Goal: Task Accomplishment & Management: Manage account settings

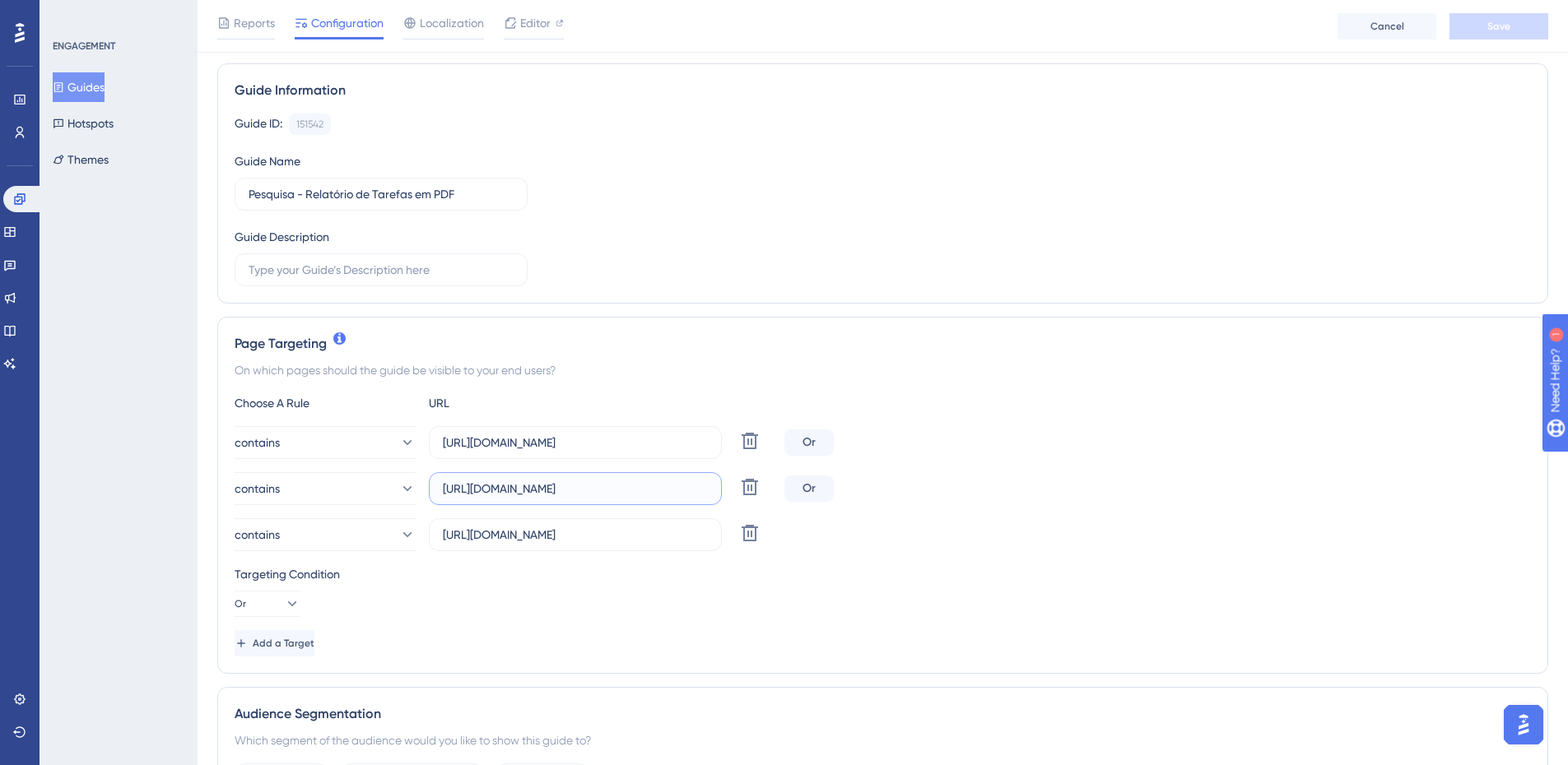
scroll to position [0, 182]
drag, startPoint x: 546, startPoint y: 484, endPoint x: 865, endPoint y: 509, distance: 320.0
click at [865, 468] on div "contains https://app.projurisadv.com.br/relatorios/atividades/tarefas-gerais De…" at bounding box center [882, 489] width 1296 height 126
click at [533, 468] on label "https://app.projurisadv.com.br/relatorios/atividades" at bounding box center [576, 535] width 293 height 33
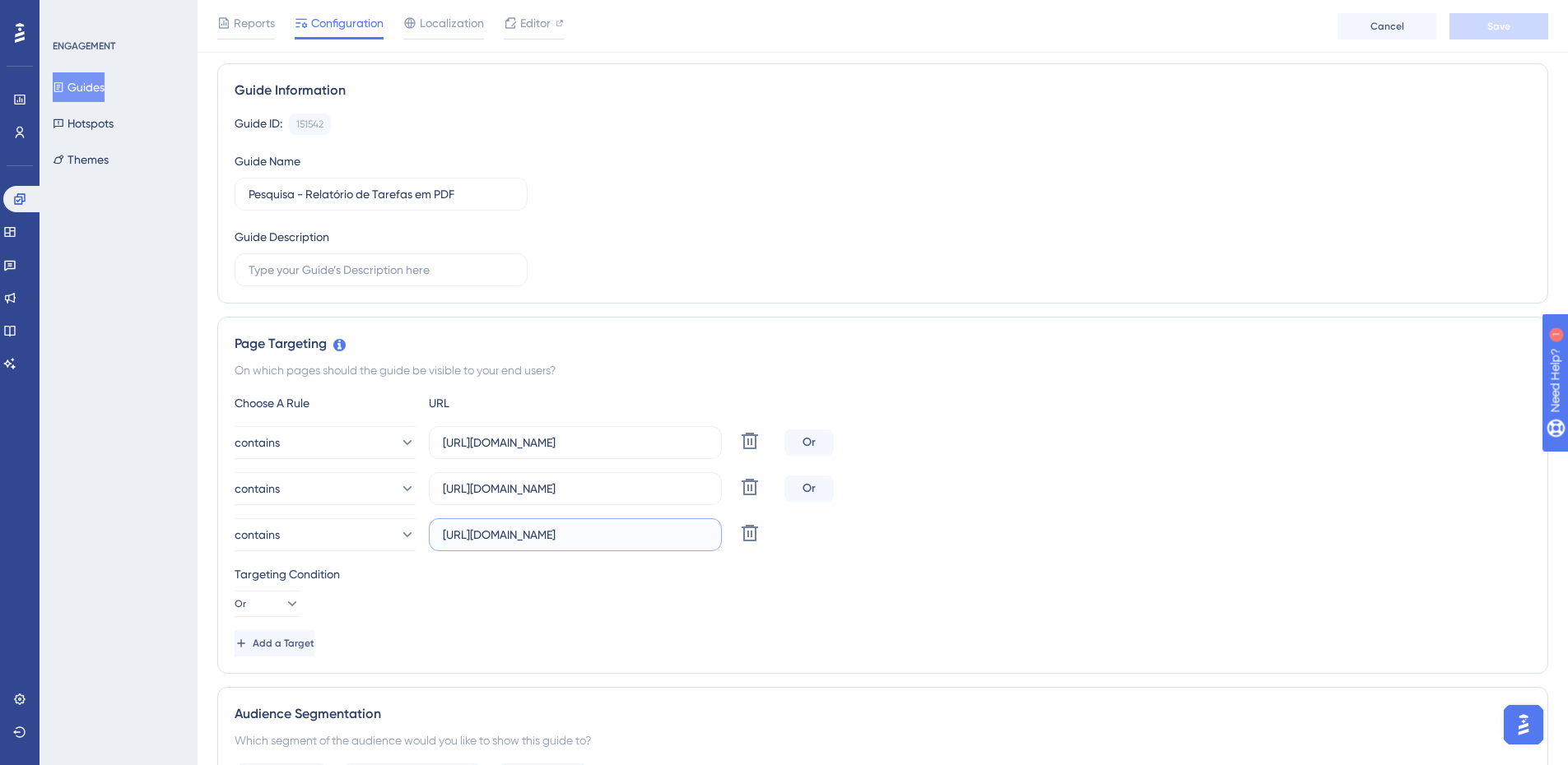
click at [533, 468] on input "https://app.projurisadv.com.br/relatorios/atividades" at bounding box center [576, 535] width 265 height 18
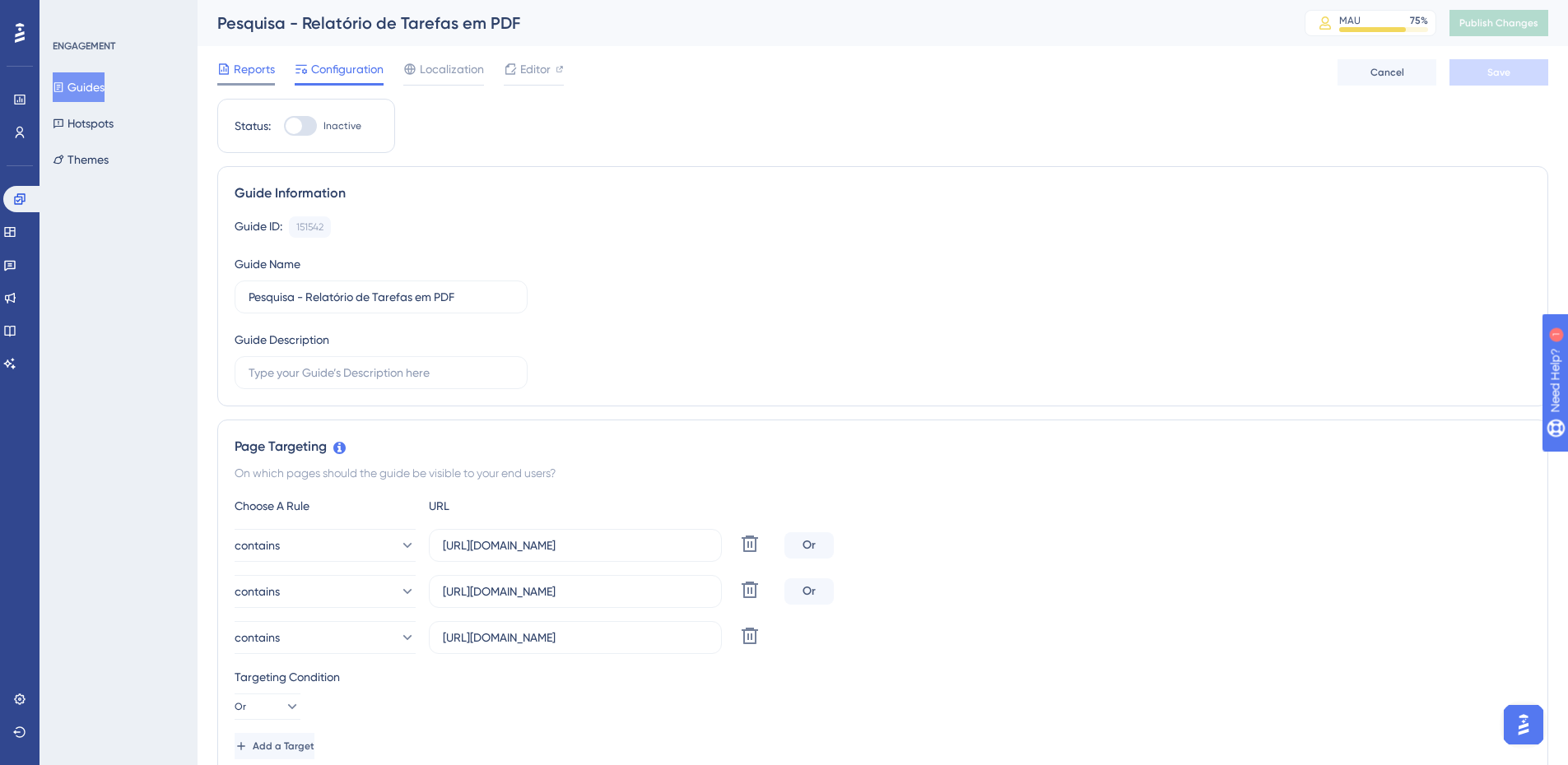
click at [273, 71] on span "Reports" at bounding box center [254, 69] width 41 height 20
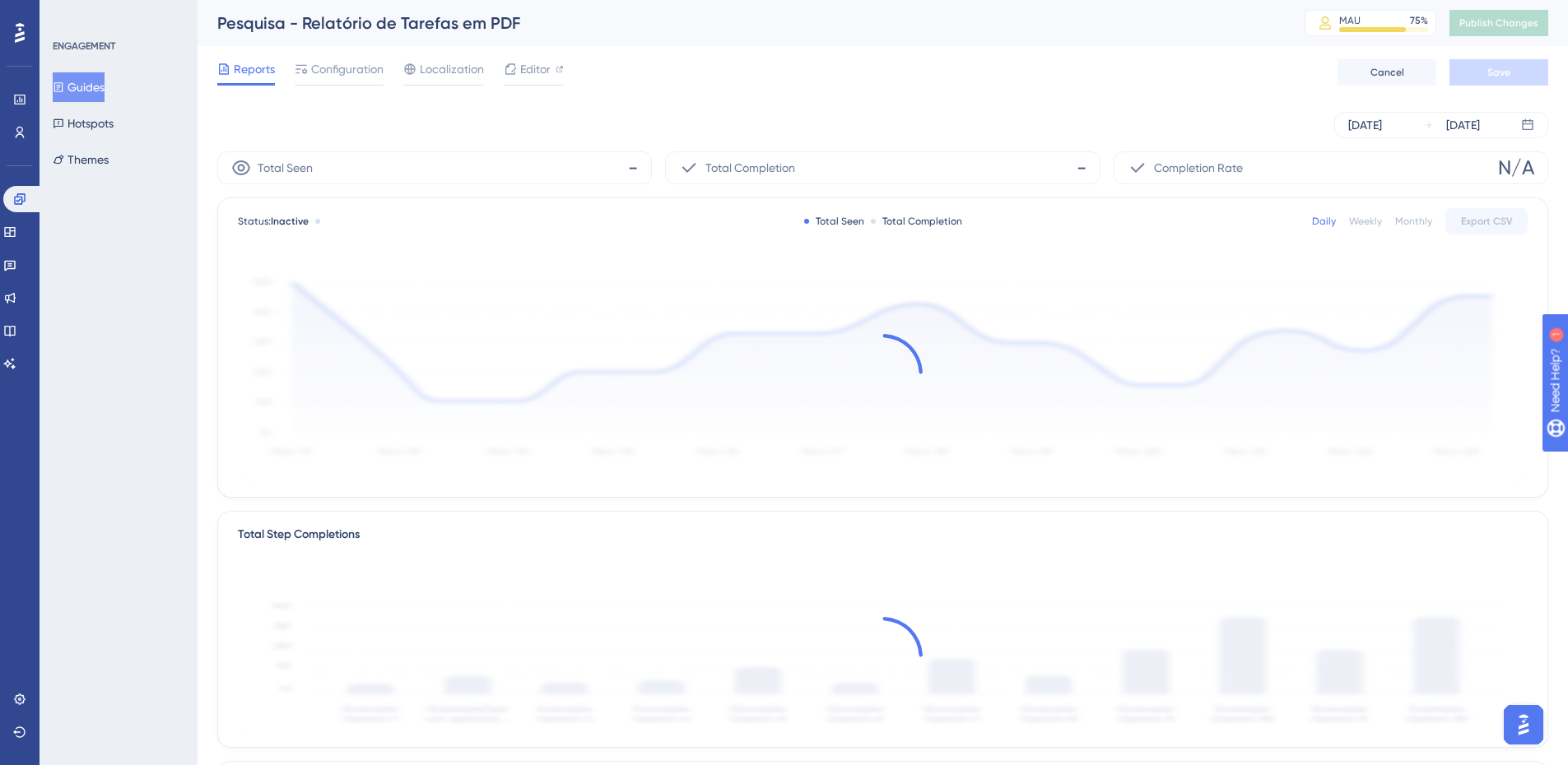
click at [429, 57] on div "Reports Configuration Localization Editor Cancel Save" at bounding box center [883, 72] width 1331 height 53
click at [549, 57] on div "Reports Configuration Localization Editor Cancel Save" at bounding box center [883, 72] width 1331 height 53
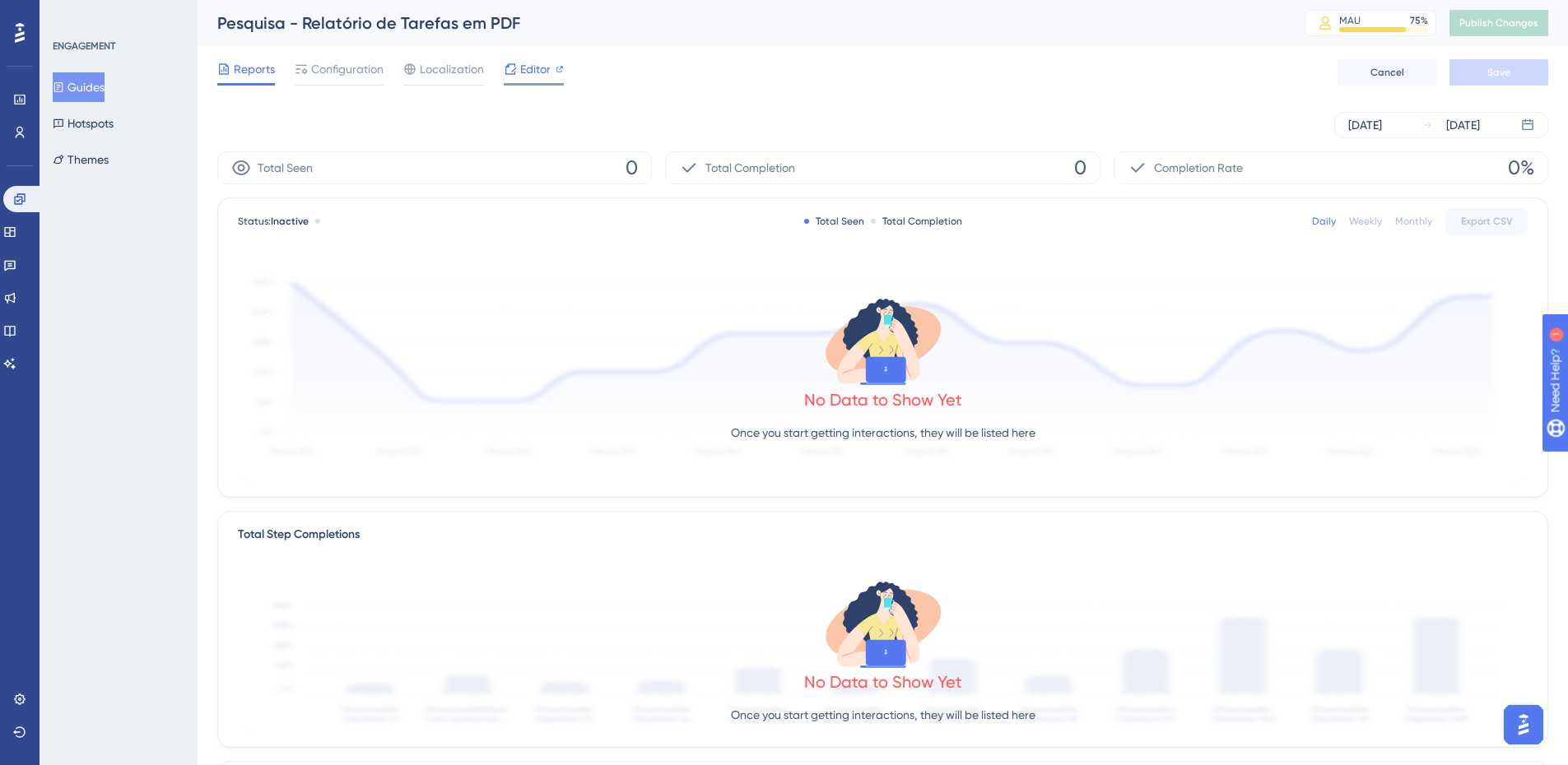
click at [544, 62] on span "Editor" at bounding box center [535, 69] width 31 height 20
click at [341, 65] on span "Configuration" at bounding box center [347, 69] width 73 height 20
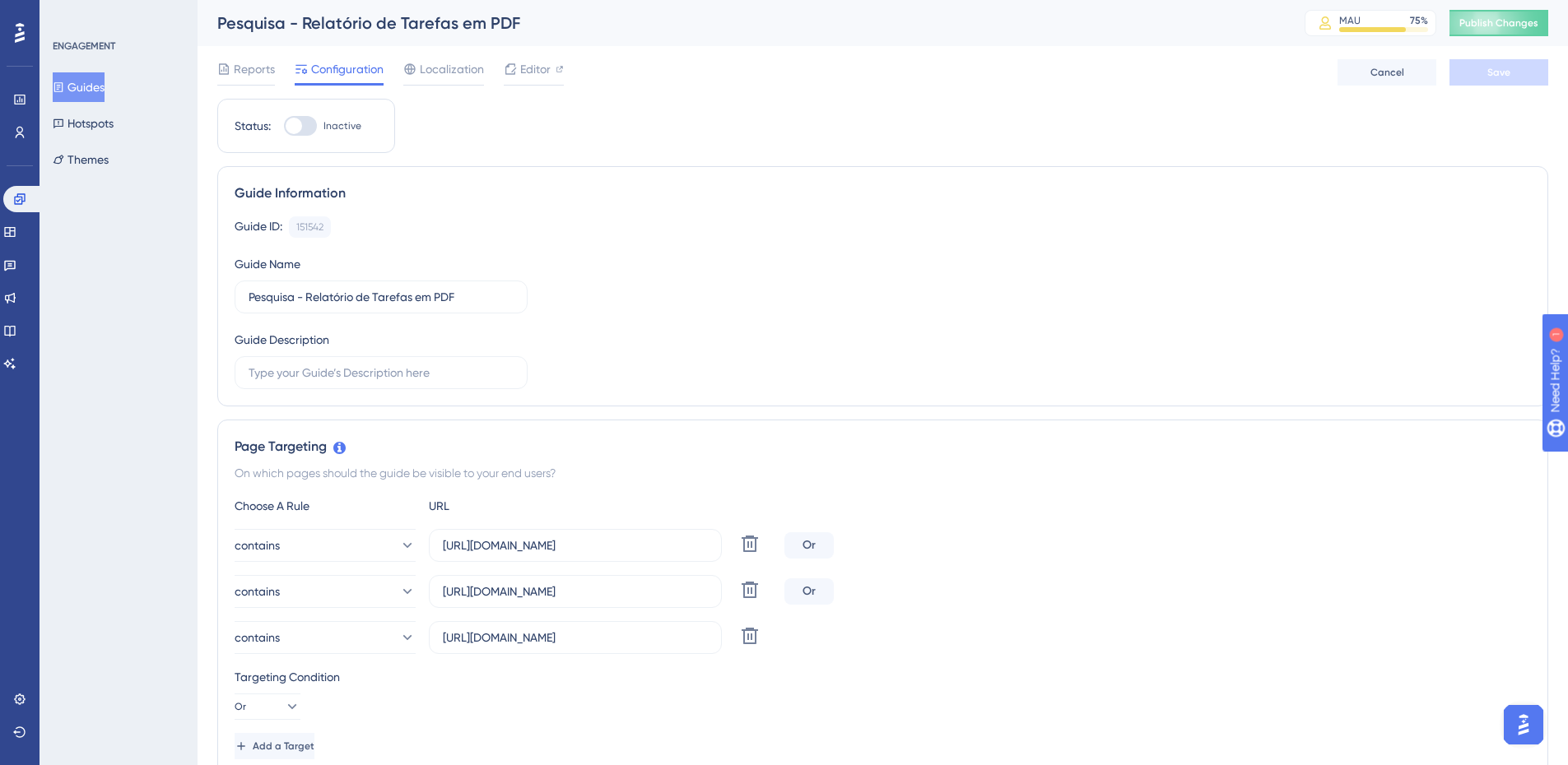
click at [287, 126] on div at bounding box center [294, 126] width 17 height 17
click at [284, 126] on input "Inactive" at bounding box center [283, 126] width 1 height 1
checkbox input "true"
click at [1040, 69] on button "Save" at bounding box center [1498, 72] width 99 height 26
click at [1040, 27] on span "Publish Changes" at bounding box center [1498, 23] width 79 height 13
